Goal: Information Seeking & Learning: Learn about a topic

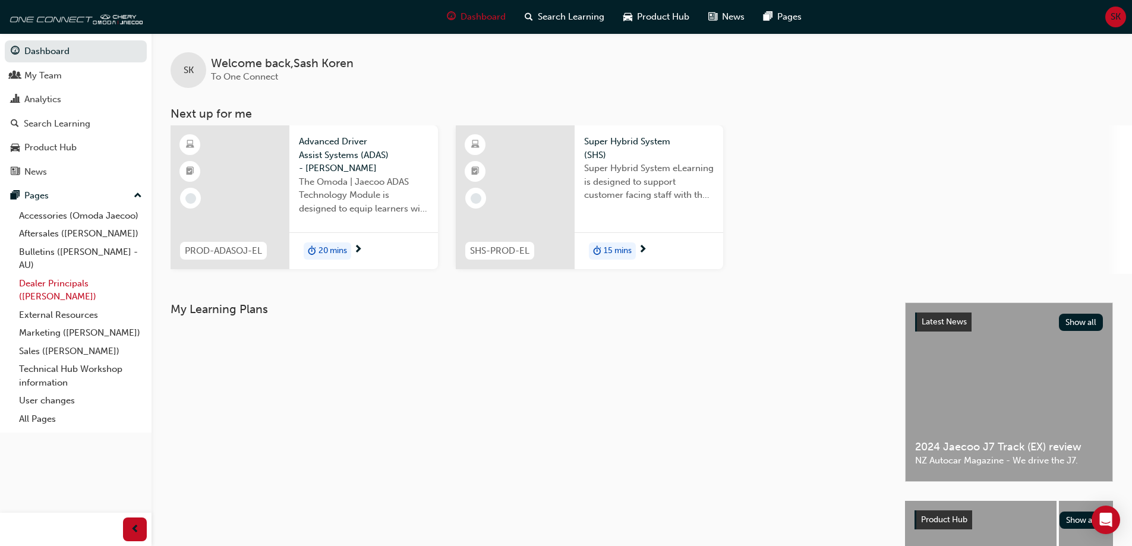
click at [33, 288] on link "Dealer Principals ([PERSON_NAME])" at bounding box center [80, 291] width 133 height 32
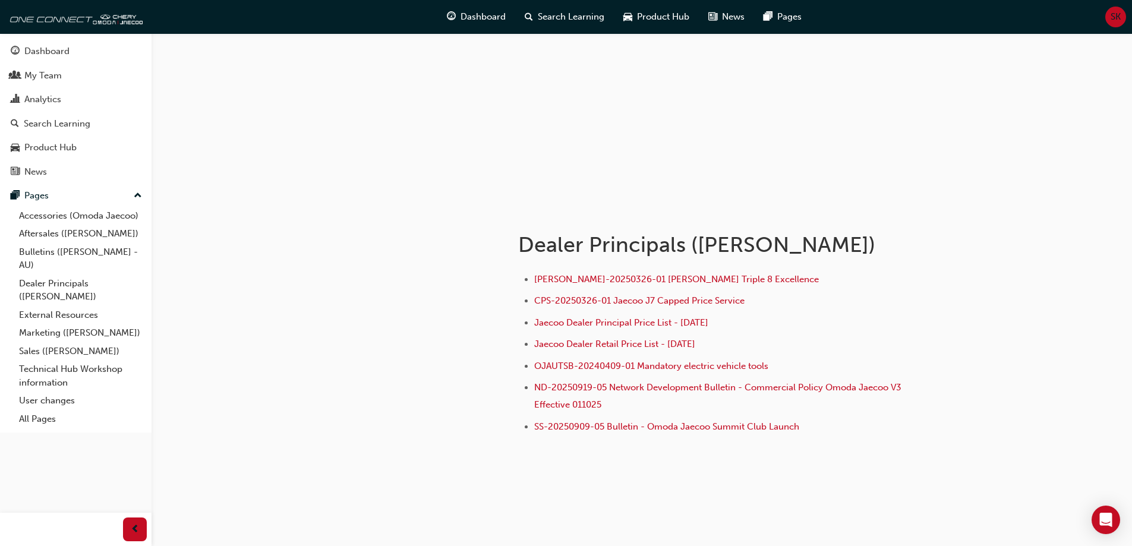
scroll to position [68, 0]
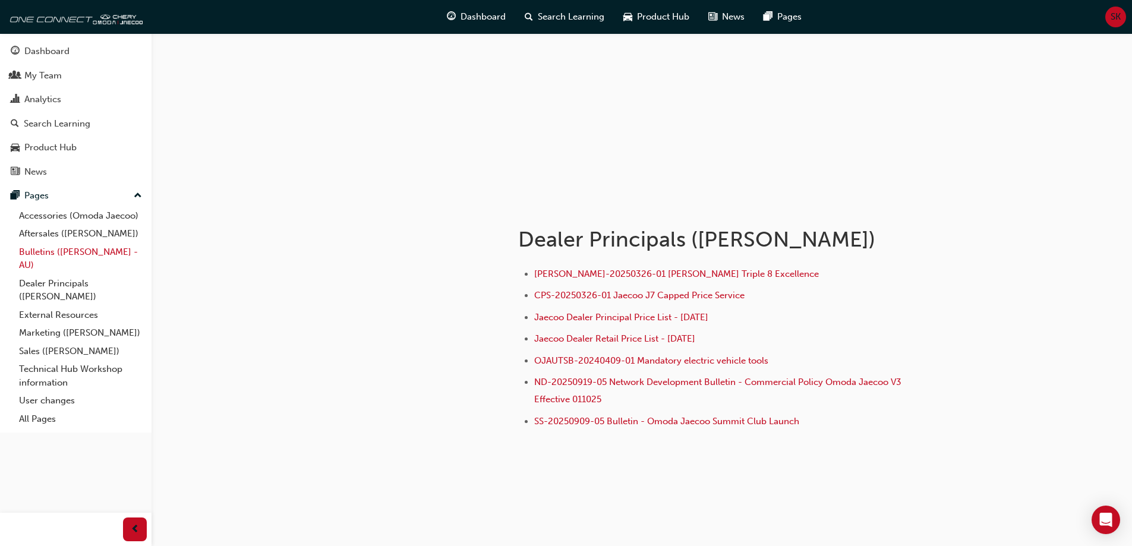
click at [50, 253] on link "Bulletins ([PERSON_NAME] - AU)" at bounding box center [80, 259] width 133 height 32
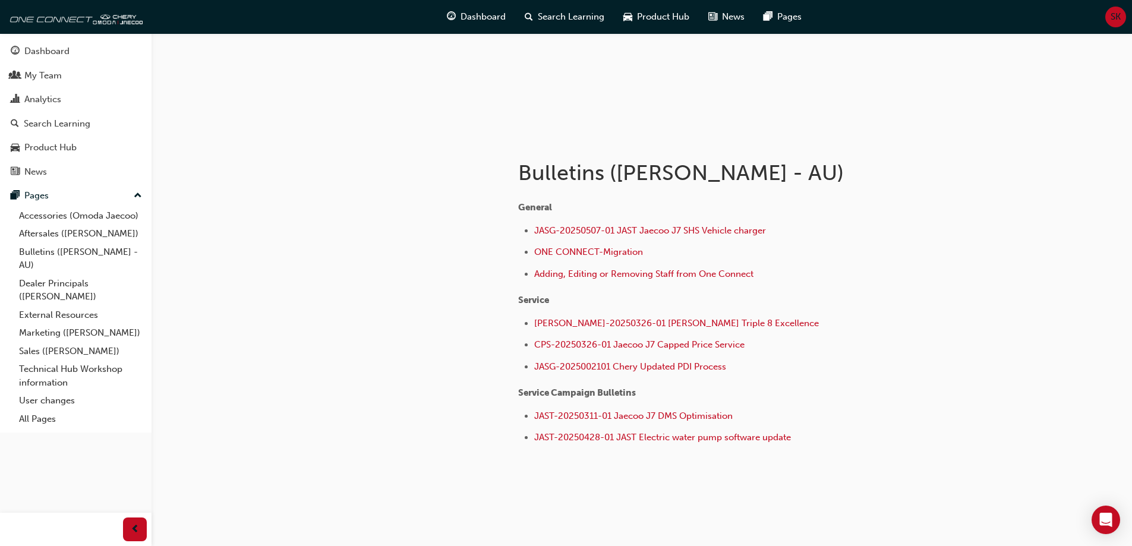
scroll to position [151, 0]
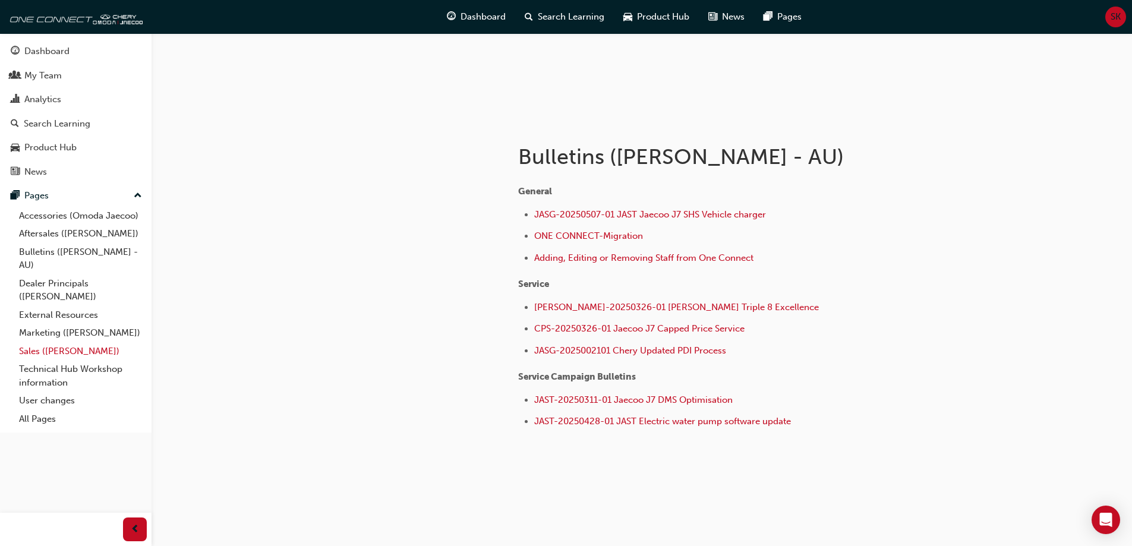
click at [52, 352] on link "Sales ([PERSON_NAME])" at bounding box center [80, 351] width 133 height 18
